Goal: Navigation & Orientation: Find specific page/section

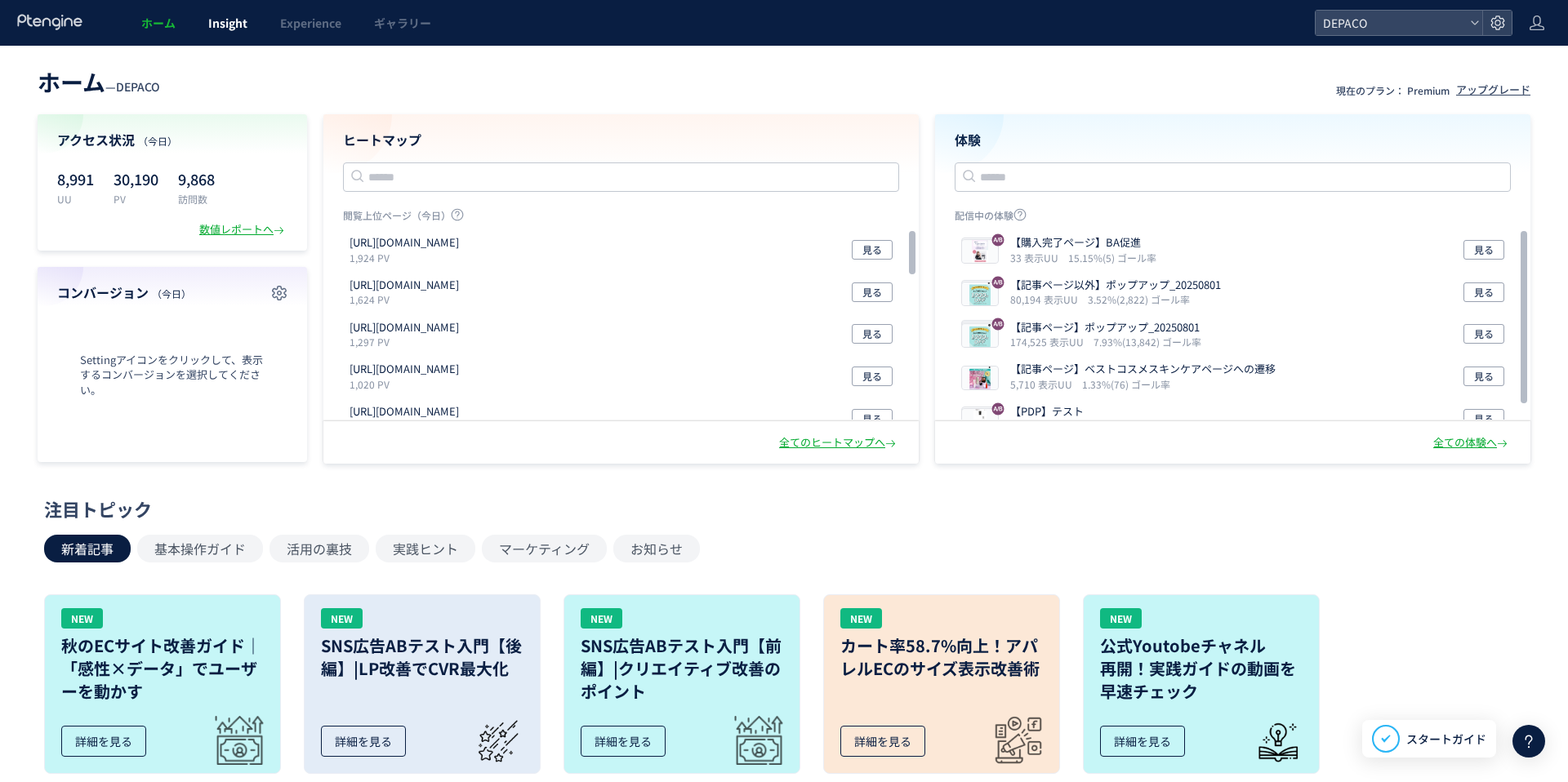
click at [215, 27] on span "Insight" at bounding box center [228, 22] width 40 height 16
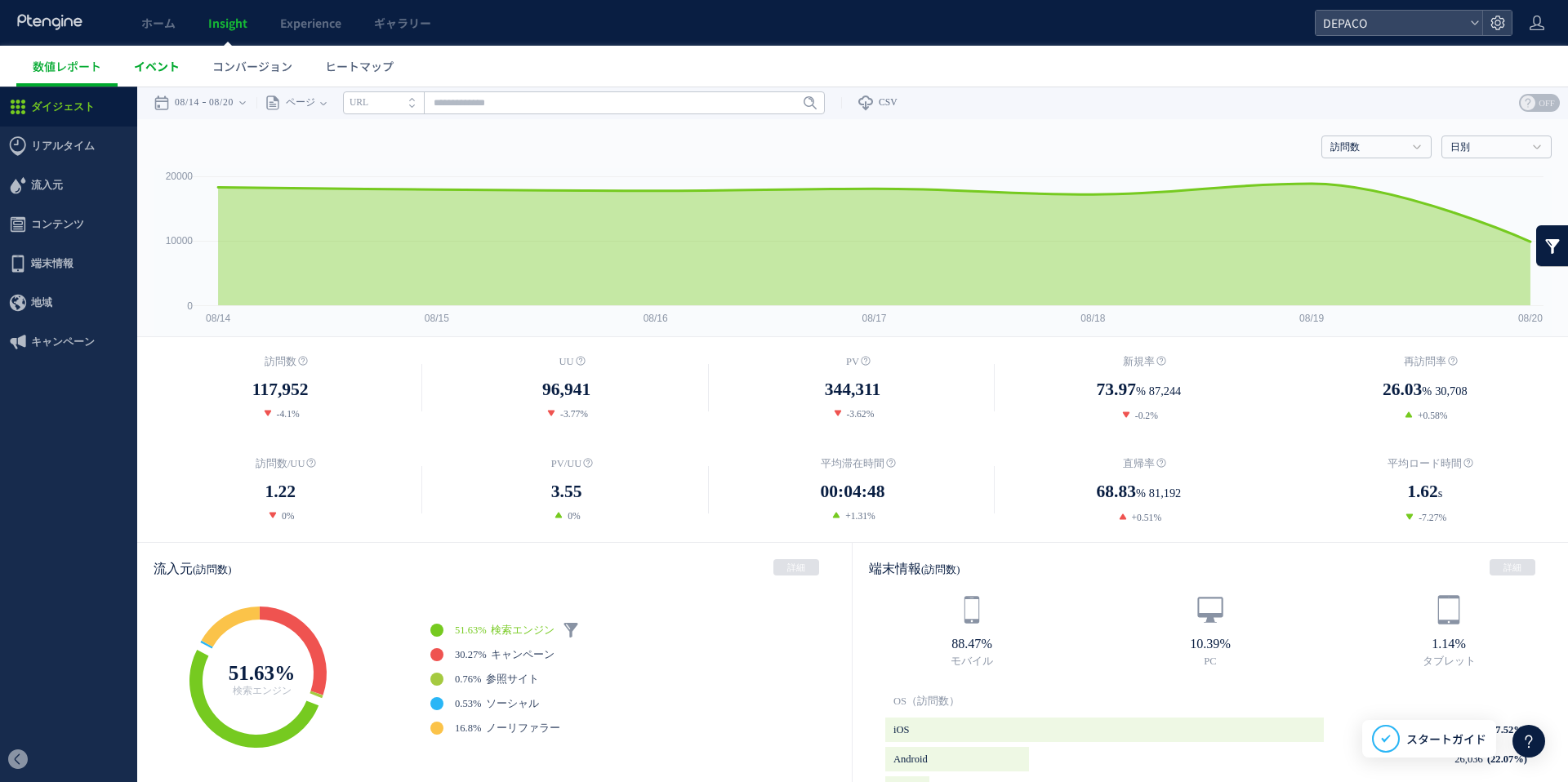
click at [155, 68] on span "イベント" at bounding box center [156, 65] width 46 height 16
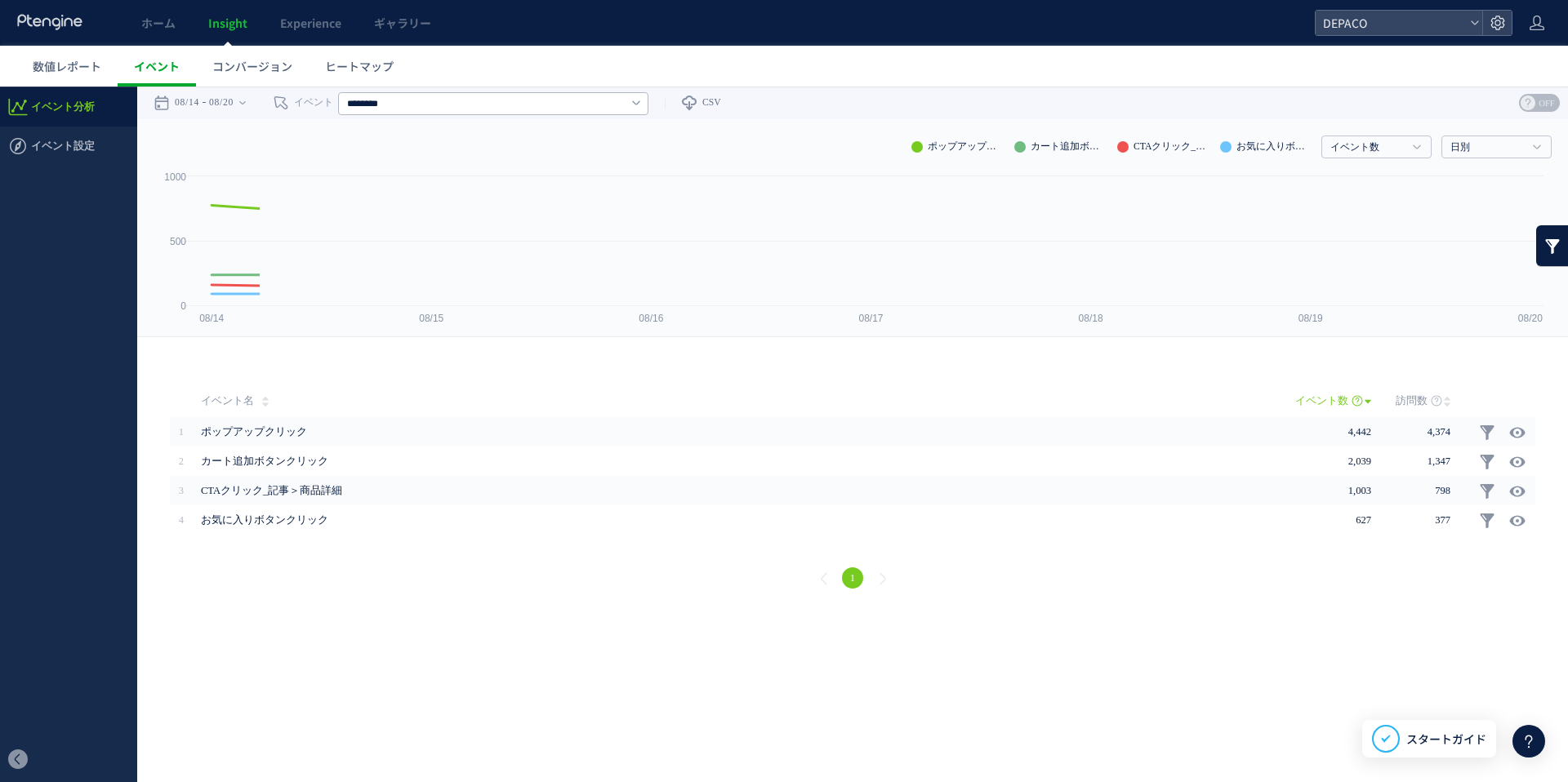
click at [239, 73] on span "コンバージョン" at bounding box center [252, 65] width 80 height 16
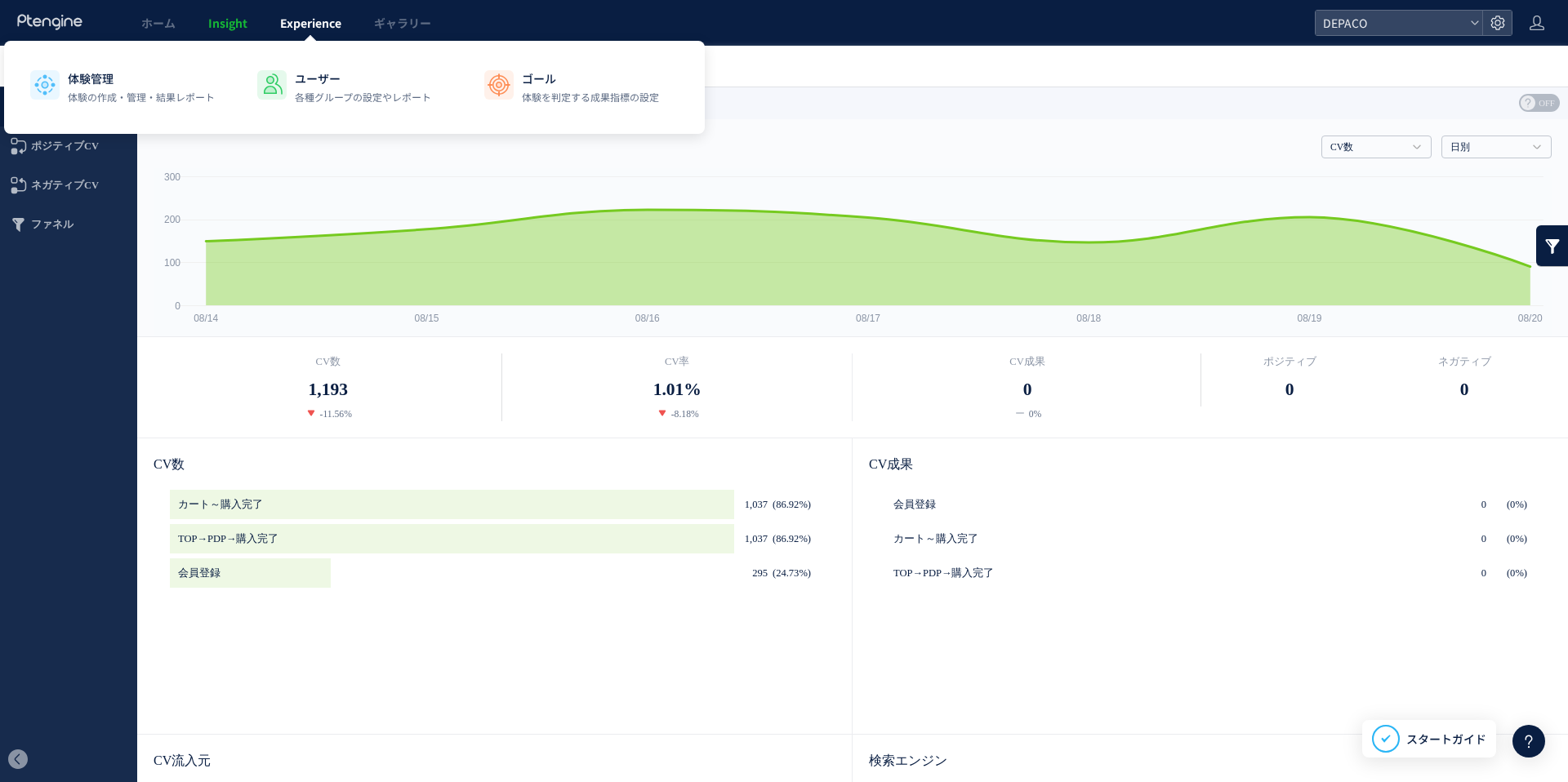
click at [302, 27] on span "Experience" at bounding box center [310, 22] width 61 height 16
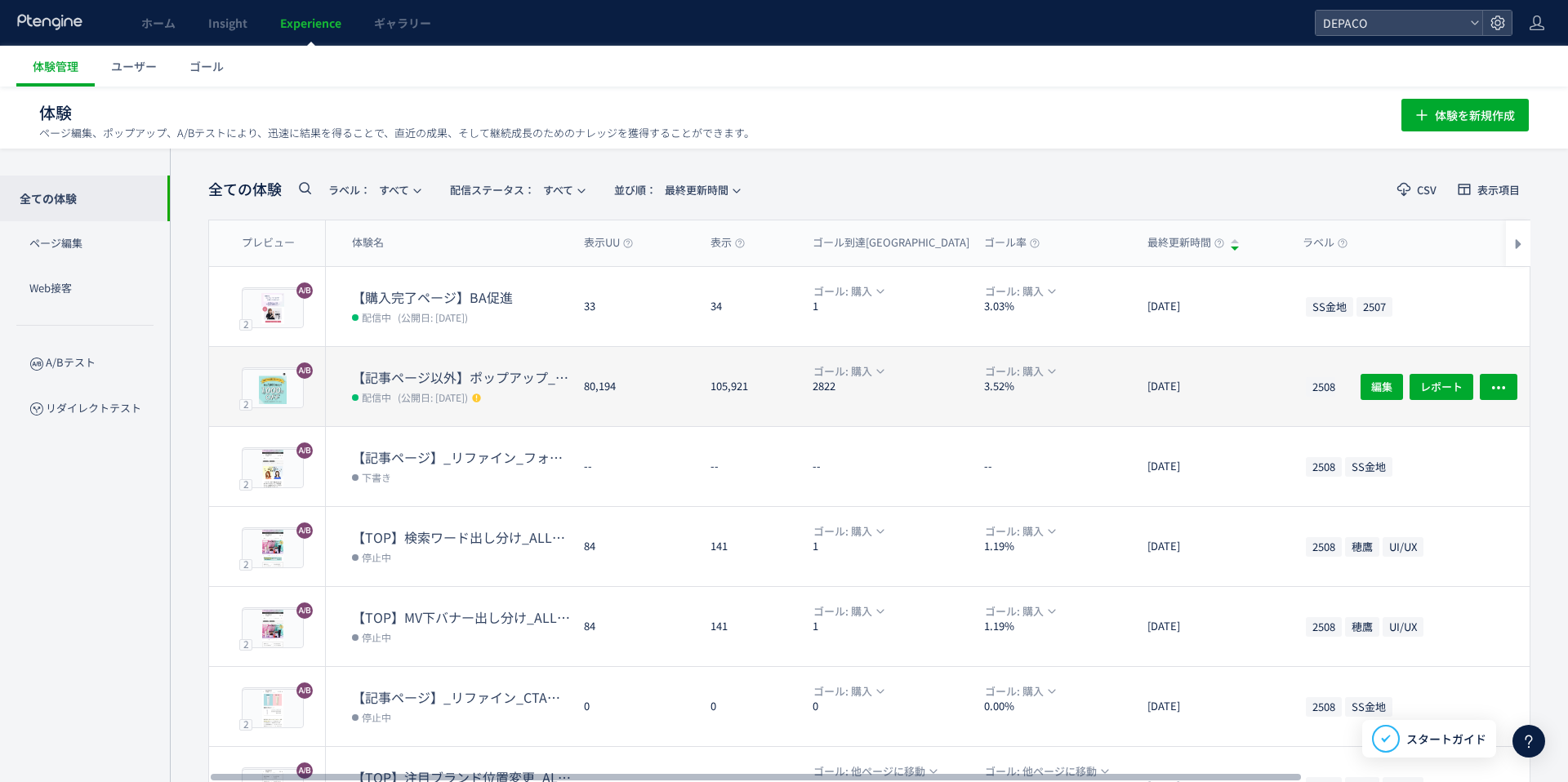
click at [413, 369] on dt "【記事ページ以外】ポップアップ_20250801" at bounding box center [461, 377] width 219 height 19
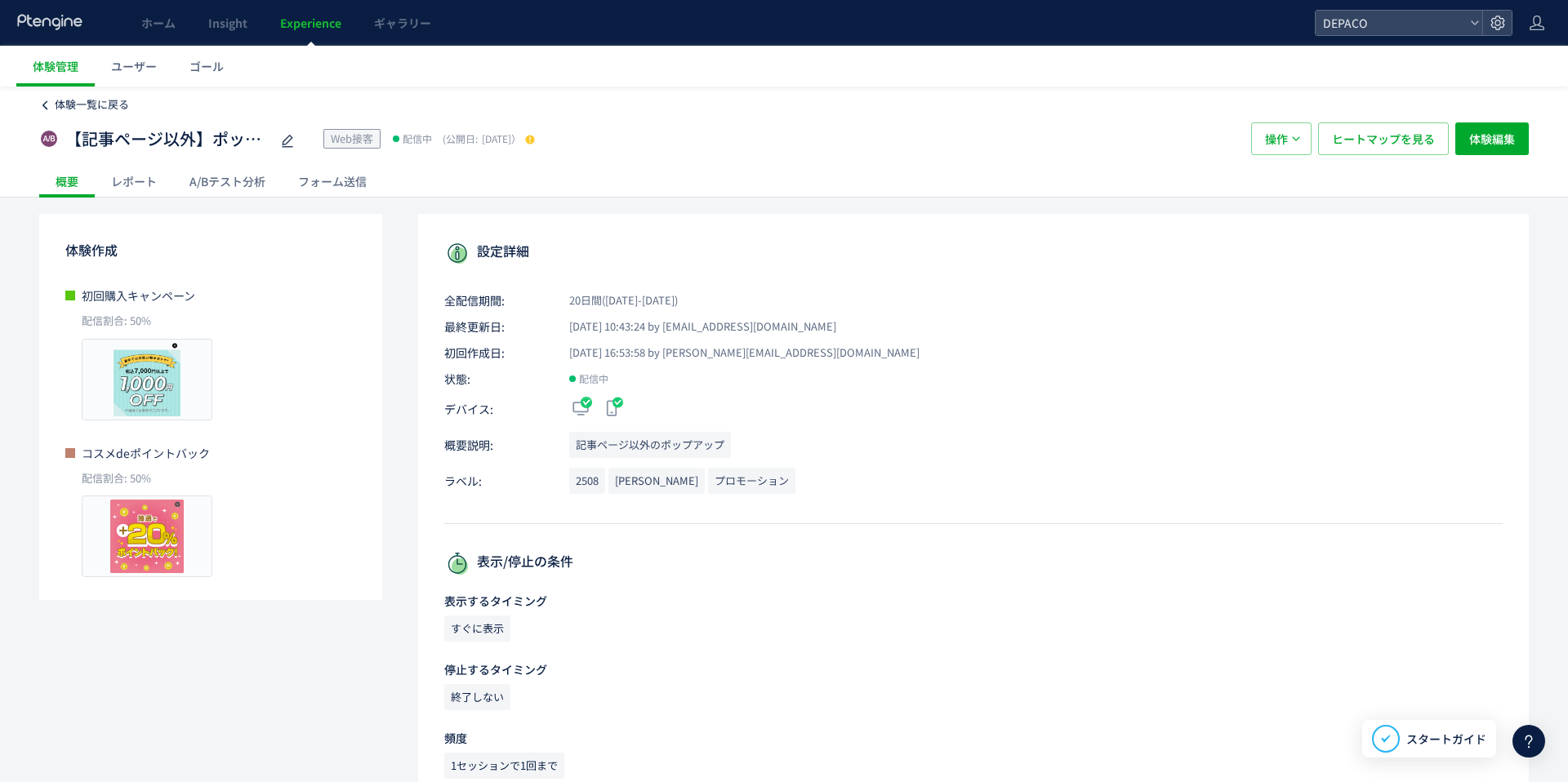
click at [67, 101] on span "体験一覧に戻る" at bounding box center [92, 104] width 74 height 15
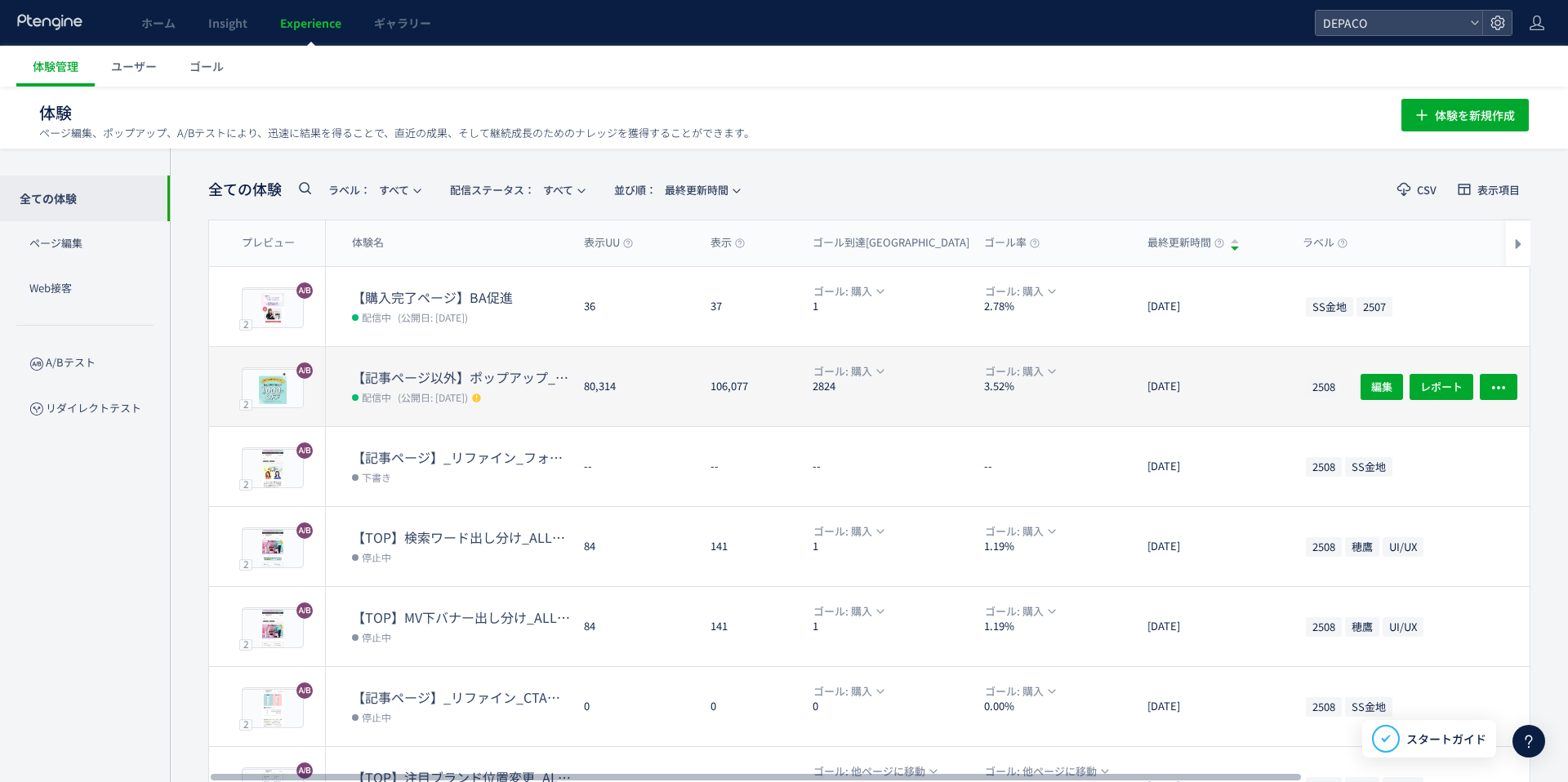
click at [438, 382] on dt "【記事ページ以外】ポップアップ_20250801" at bounding box center [461, 377] width 219 height 19
